Goal: Task Accomplishment & Management: Use online tool/utility

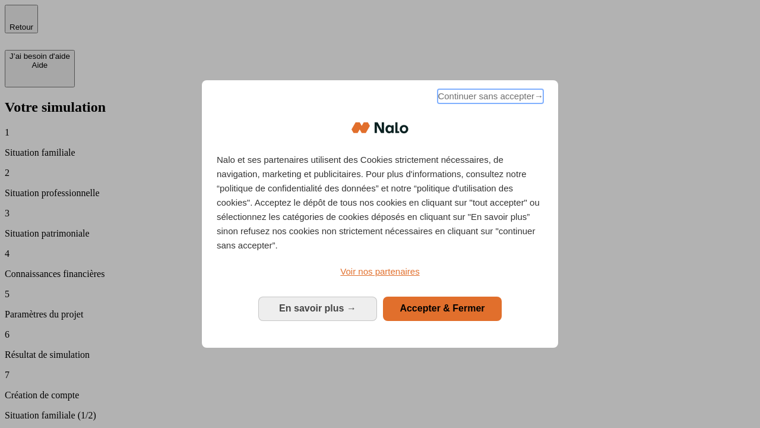
click at [489, 98] on span "Continuer sans accepter →" at bounding box center [491, 96] width 106 height 14
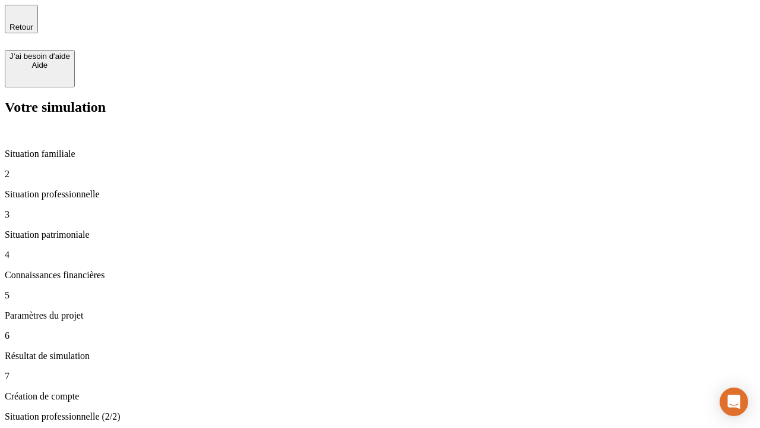
type input "30 000"
type input "1 000"
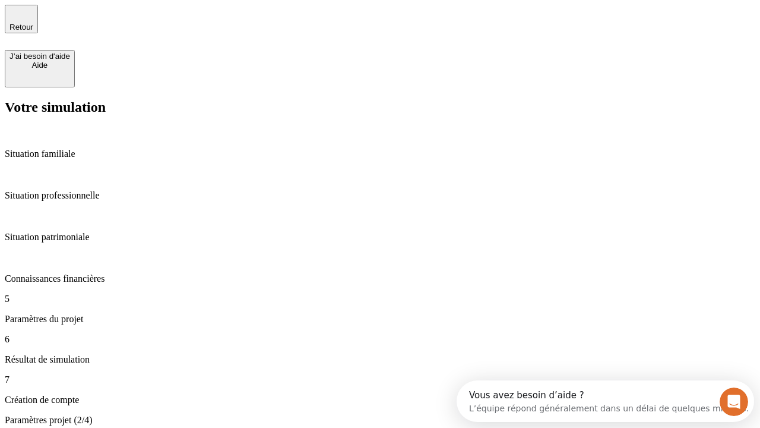
type input "40"
type input "64"
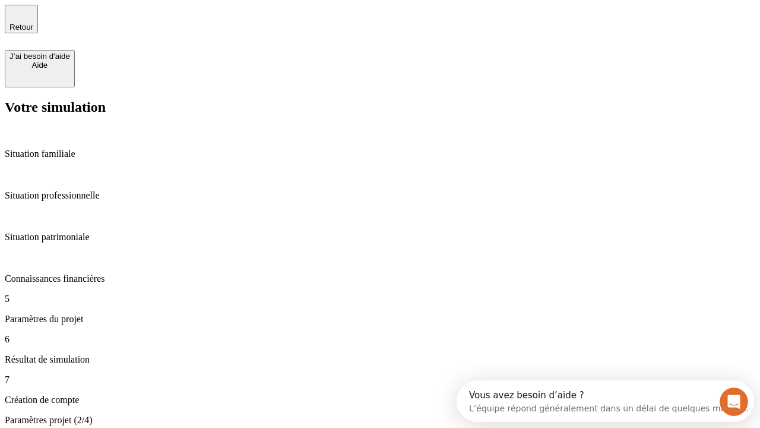
type input "200 000"
type input "640"
